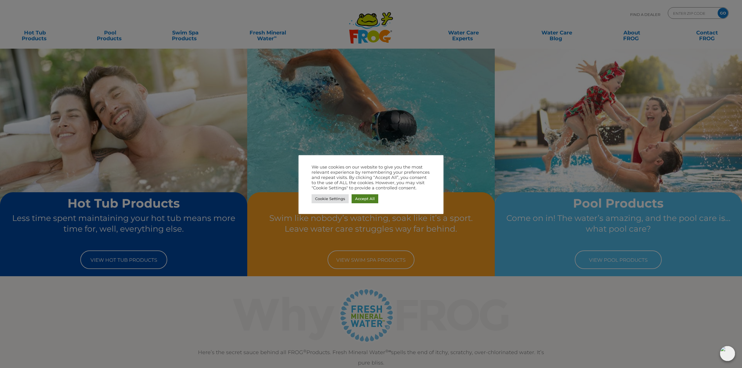
click at [361, 201] on link "Accept All" at bounding box center [364, 198] width 27 height 9
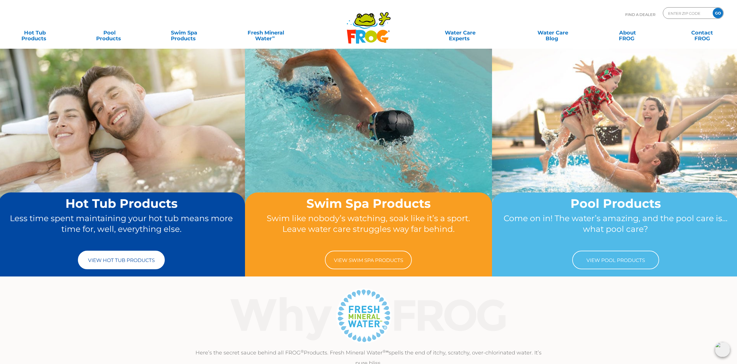
click at [118, 256] on link "View Hot Tub Products" at bounding box center [121, 260] width 87 height 19
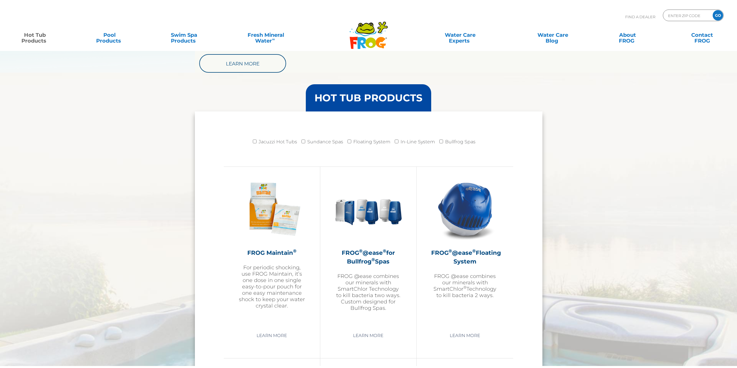
scroll to position [505, 0]
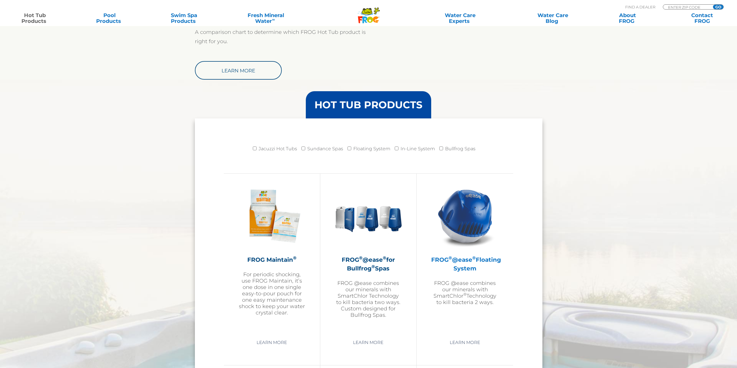
click at [459, 245] on img at bounding box center [465, 215] width 67 height 67
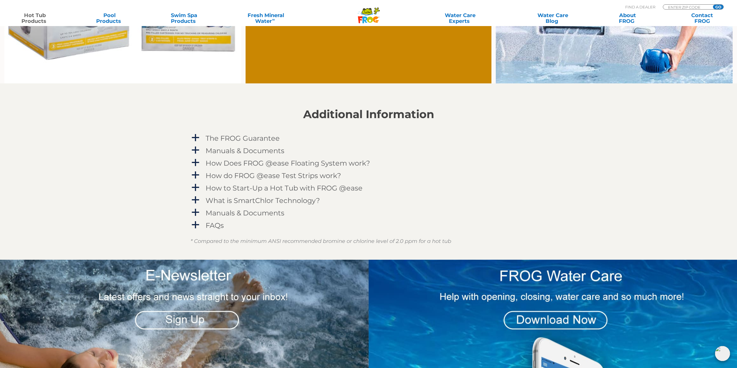
scroll to position [393, 0]
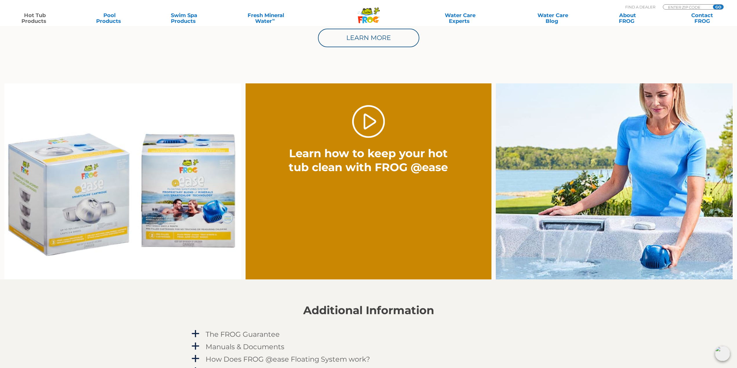
drag, startPoint x: 358, startPoint y: 260, endPoint x: 245, endPoint y: 72, distance: 219.6
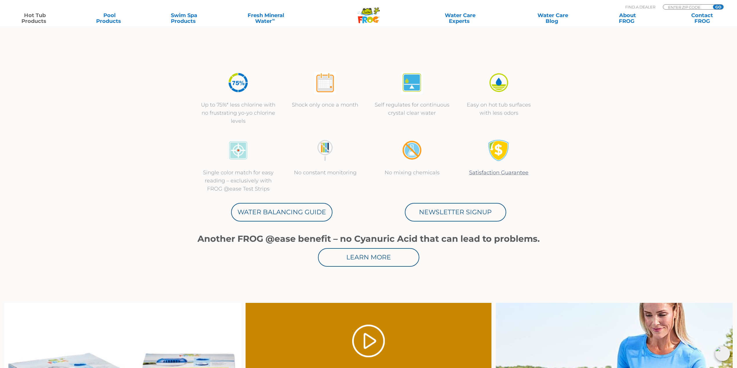
scroll to position [0, 0]
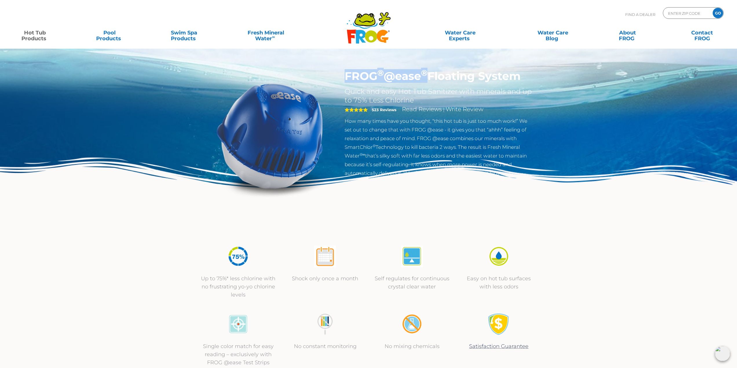
drag, startPoint x: 6, startPoint y: 26, endPoint x: 345, endPoint y: 73, distance: 342.7
click at [345, 73] on h1 "FROG ® @ease ® Floating System" at bounding box center [439, 76] width 189 height 13
